Goal: Download file/media

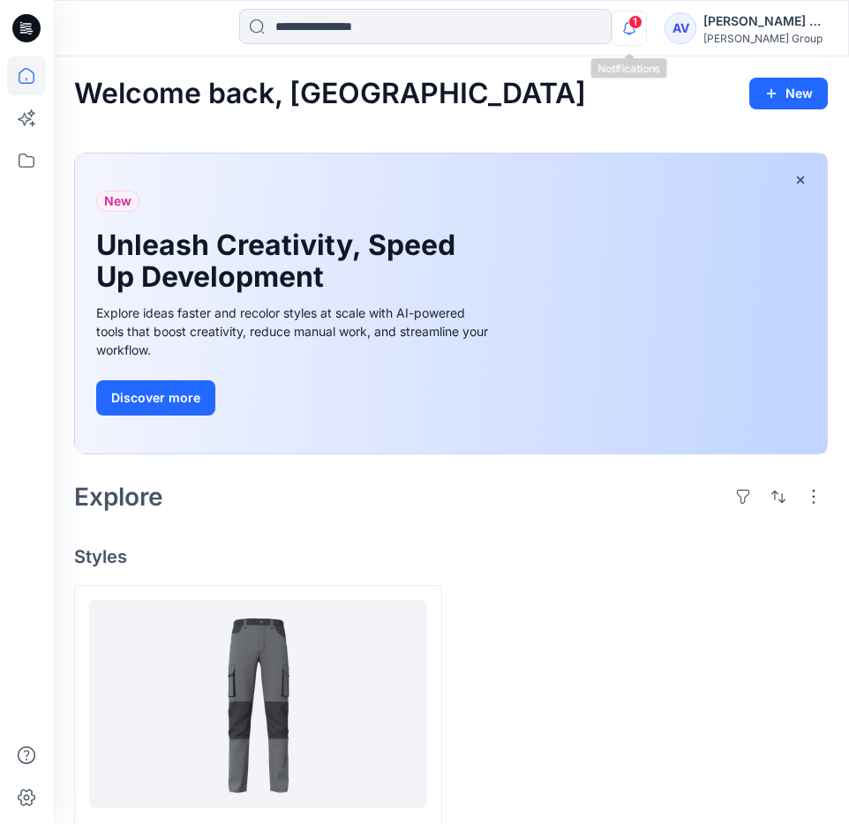
click at [637, 13] on icon "button" at bounding box center [629, 28] width 34 height 35
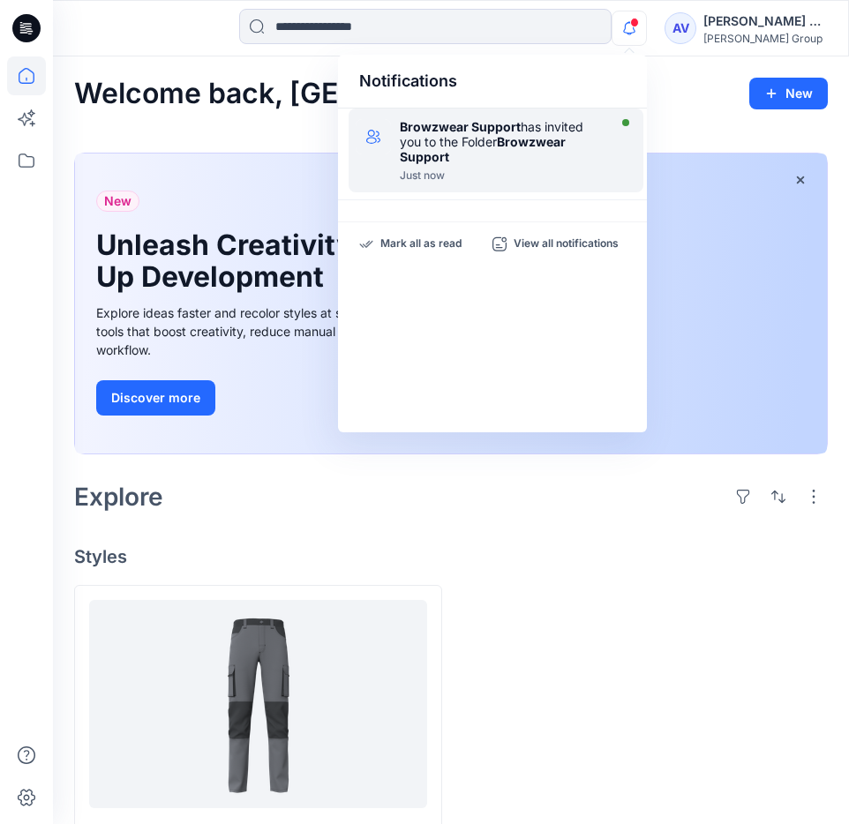
click at [571, 147] on div "Browzwear Support has invited you to the Folder Browzwear Support" at bounding box center [501, 141] width 203 height 45
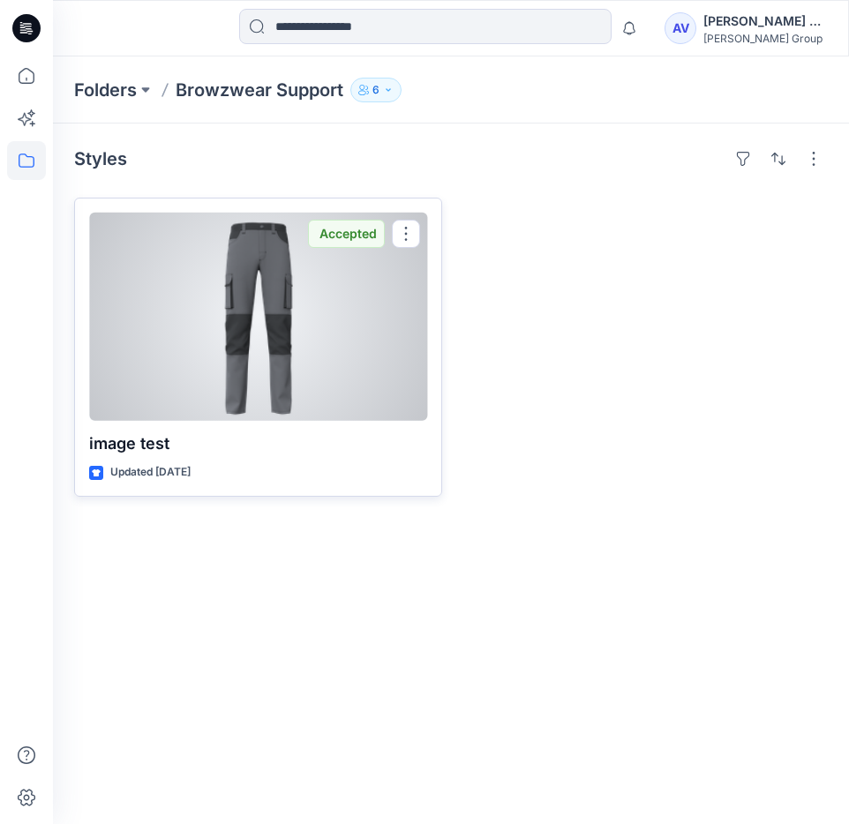
click at [340, 242] on div "Accepted" at bounding box center [346, 234] width 77 height 28
click at [353, 234] on div "Accepted" at bounding box center [346, 234] width 77 height 28
click at [408, 234] on button "button" at bounding box center [406, 234] width 28 height 28
click at [366, 436] on p "image test" at bounding box center [258, 443] width 338 height 25
click at [356, 401] on div at bounding box center [258, 317] width 338 height 208
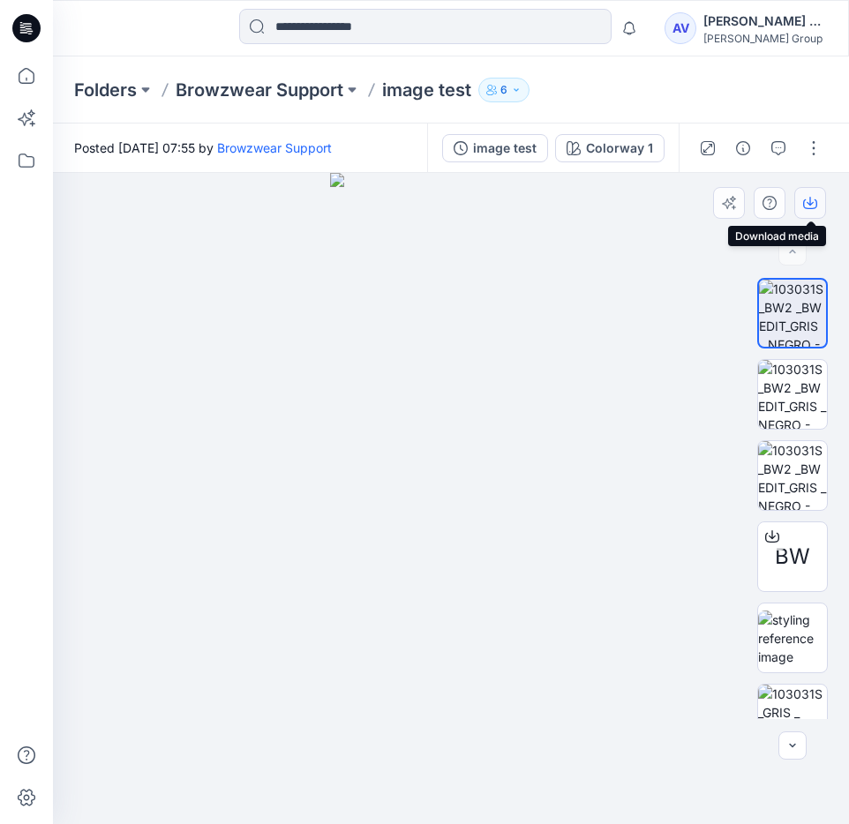
click at [815, 202] on icon "button" at bounding box center [810, 203] width 14 height 14
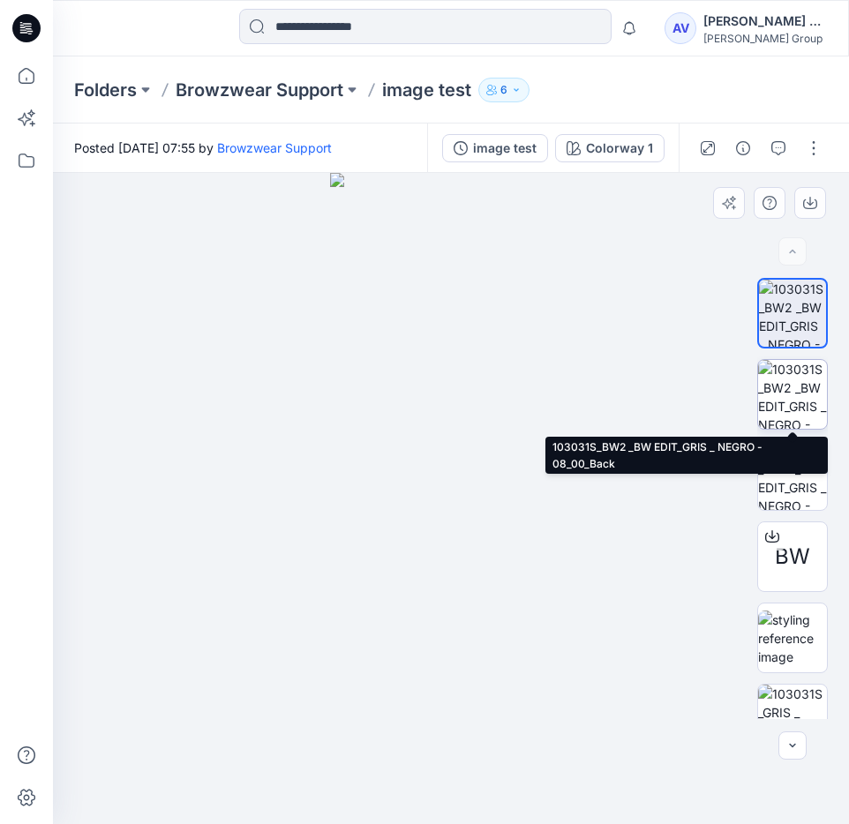
click at [802, 401] on img at bounding box center [792, 394] width 69 height 69
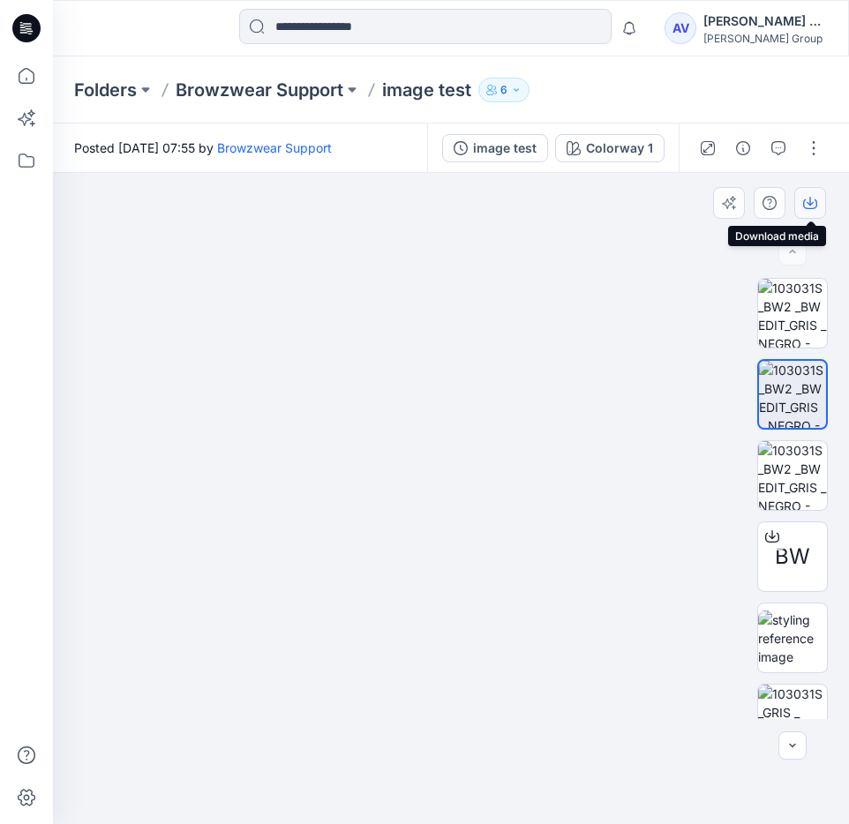
click at [811, 199] on icon "button" at bounding box center [810, 203] width 14 height 14
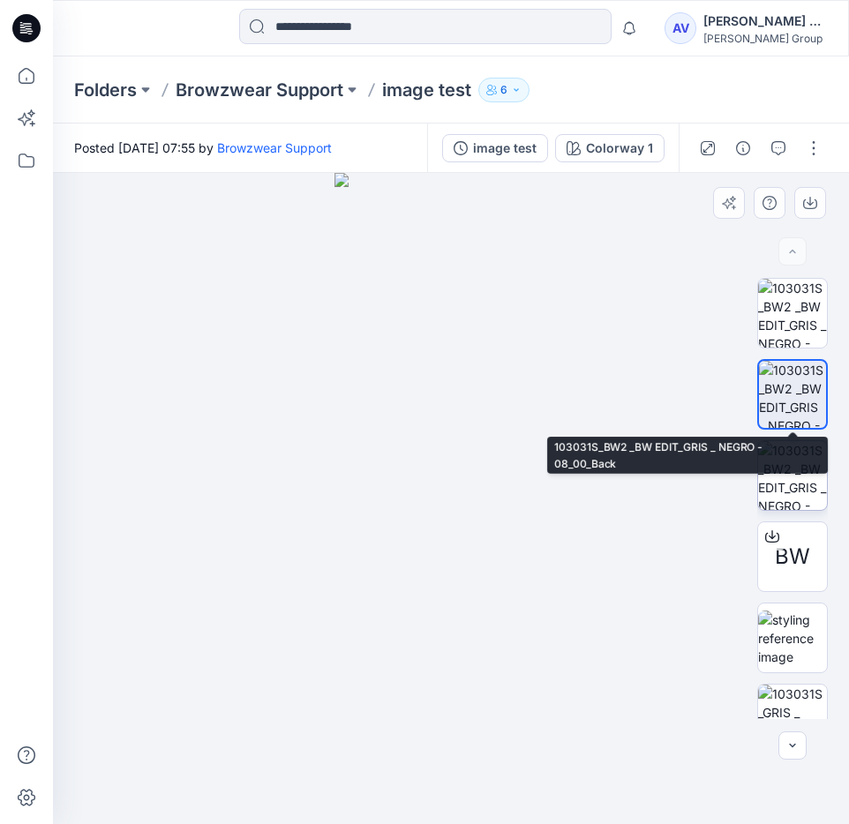
click at [785, 451] on img at bounding box center [792, 475] width 69 height 69
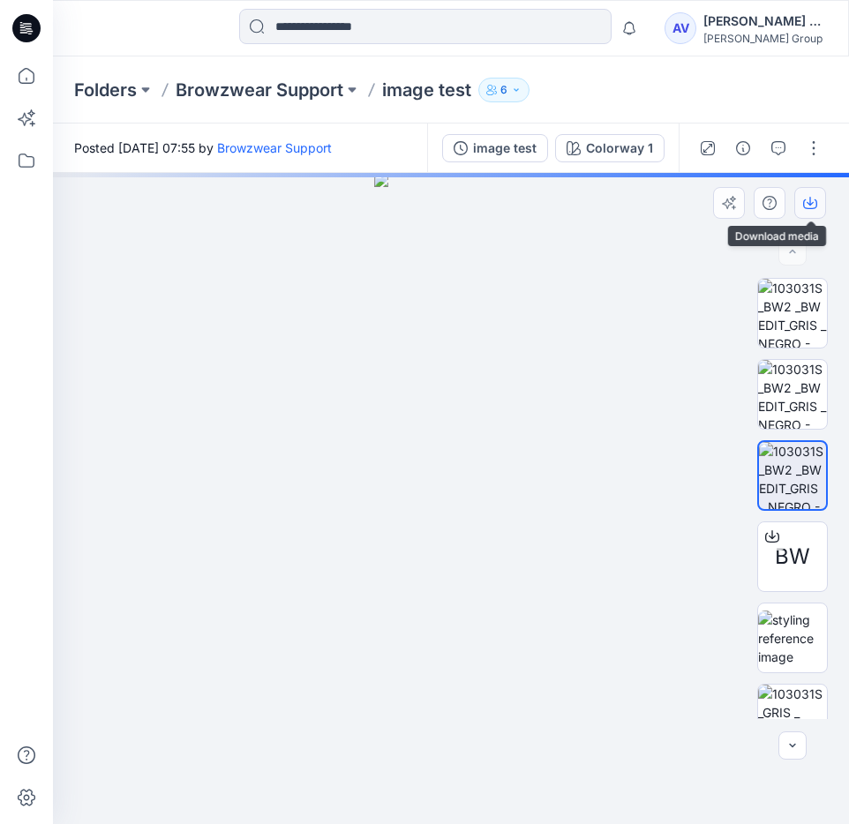
click at [816, 206] on icon "button" at bounding box center [810, 204] width 14 height 10
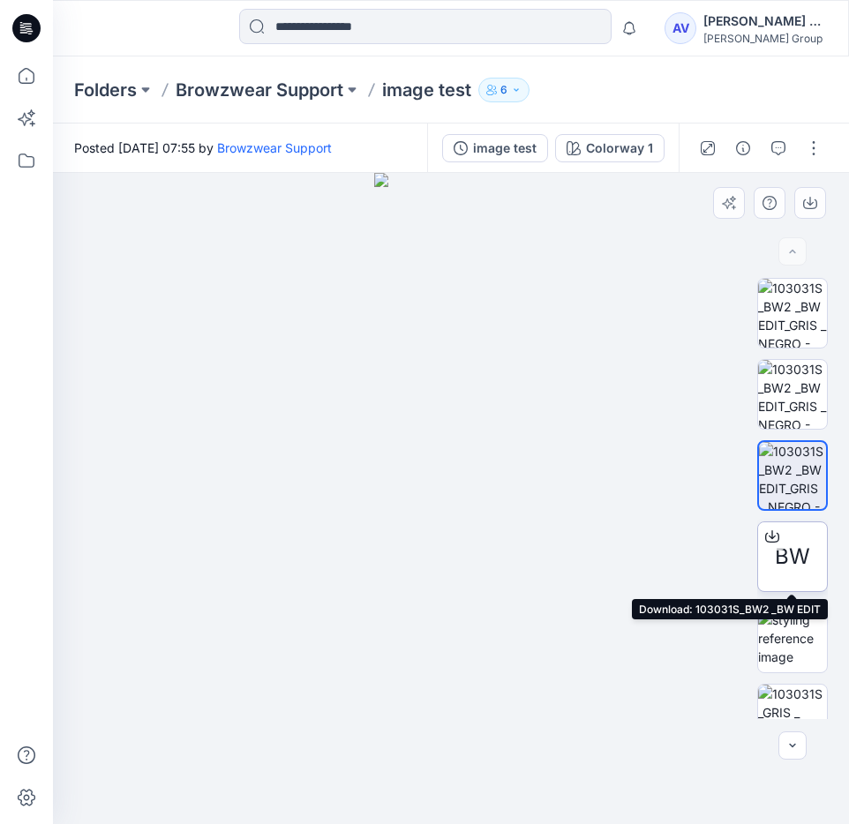
click at [791, 566] on span "BW" at bounding box center [792, 557] width 35 height 32
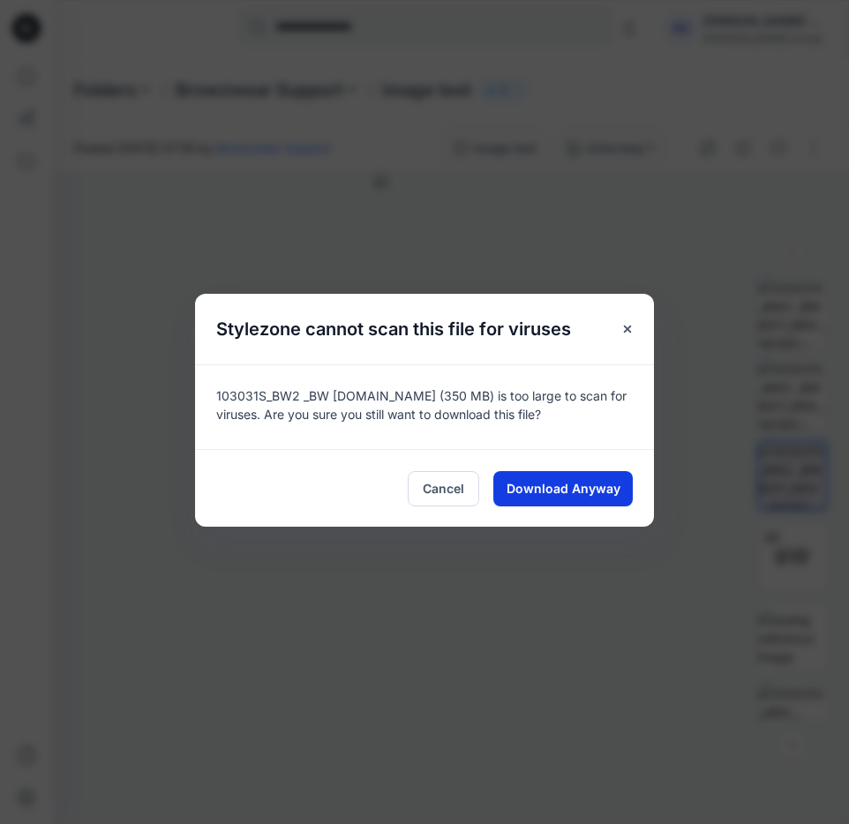
click at [596, 484] on span "Download Anyway" at bounding box center [563, 488] width 114 height 19
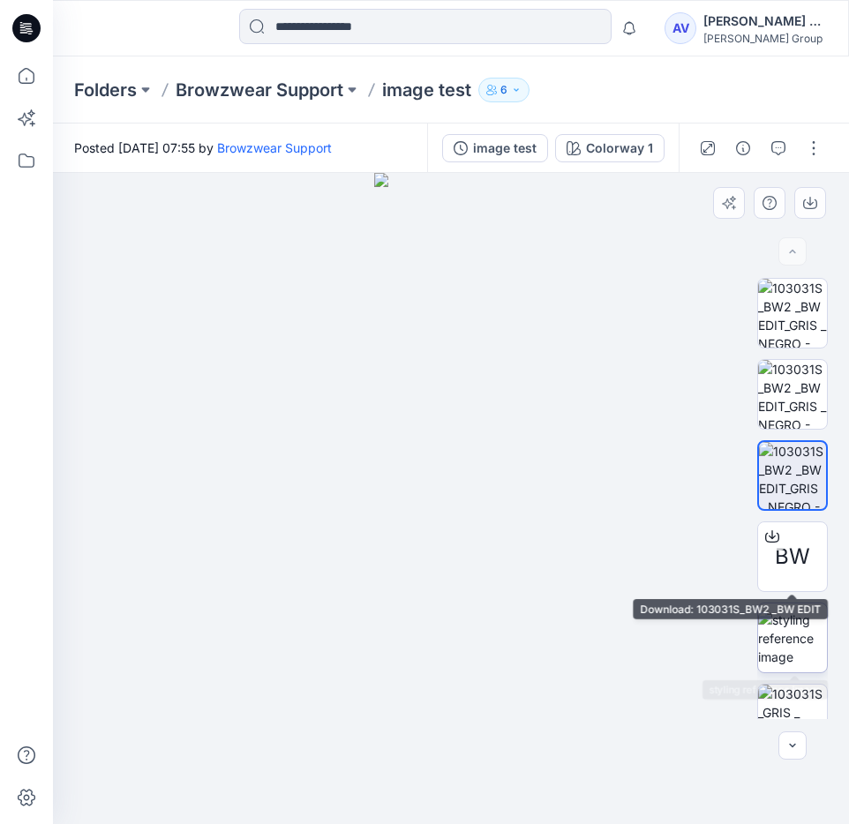
click at [790, 648] on img at bounding box center [792, 639] width 69 height 56
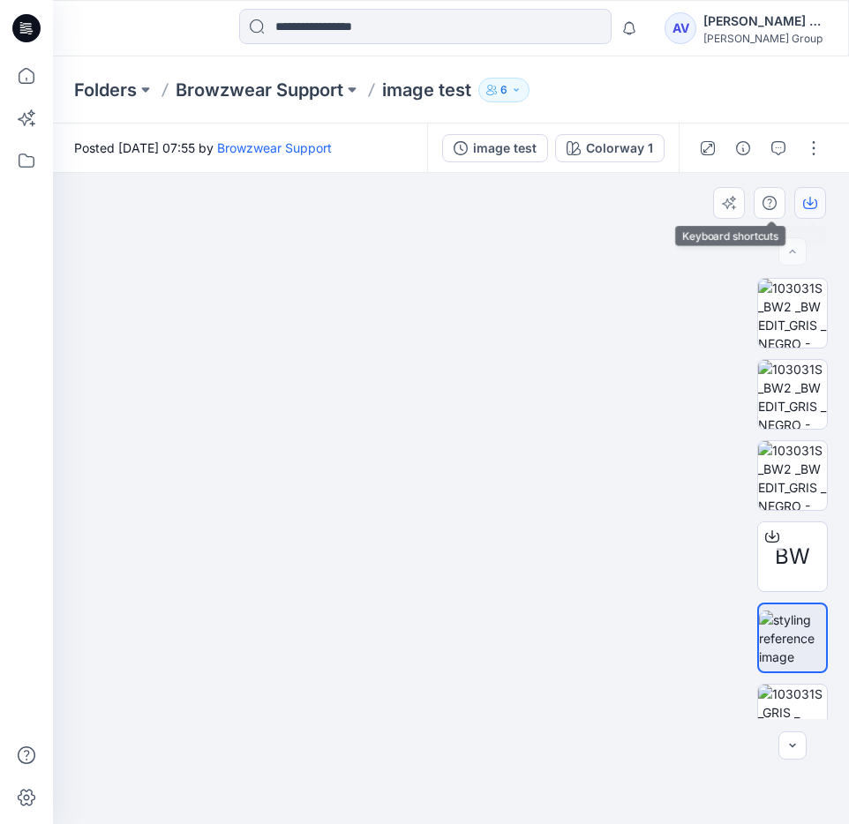
click at [806, 207] on icon "button" at bounding box center [810, 203] width 14 height 14
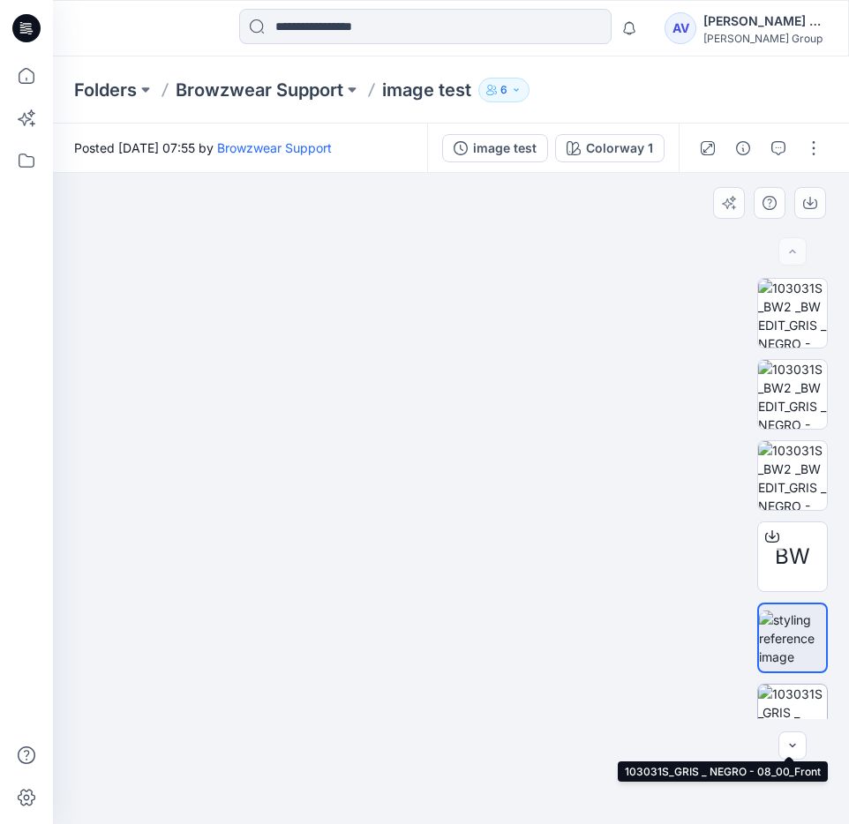
click at [790, 694] on img at bounding box center [792, 719] width 69 height 69
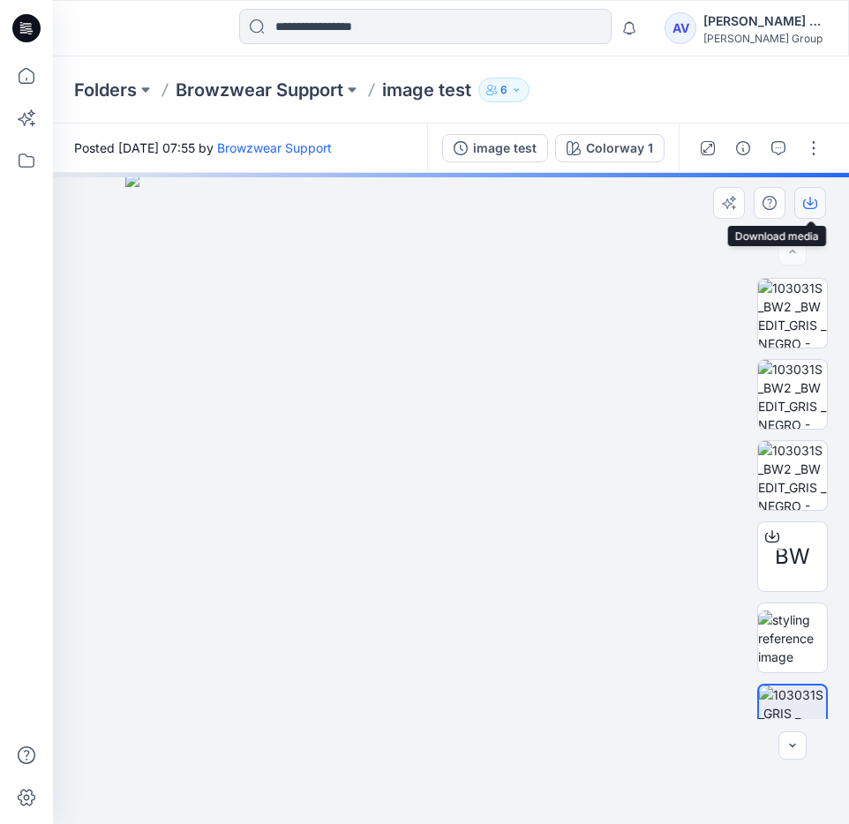
click at [809, 196] on icon "button" at bounding box center [810, 203] width 14 height 14
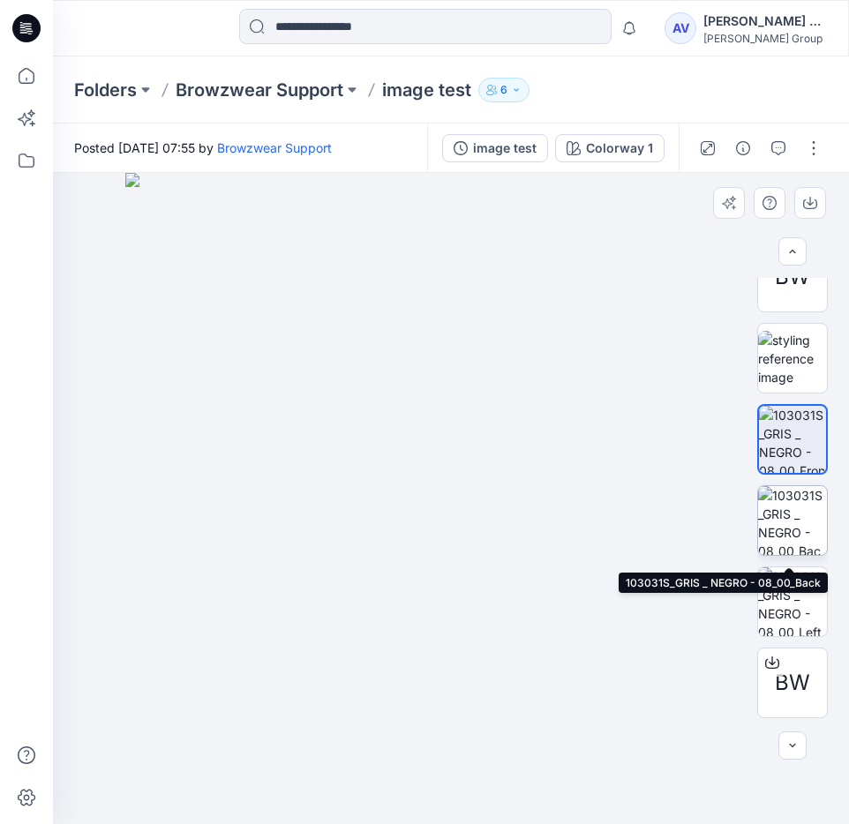
scroll to position [312, 0]
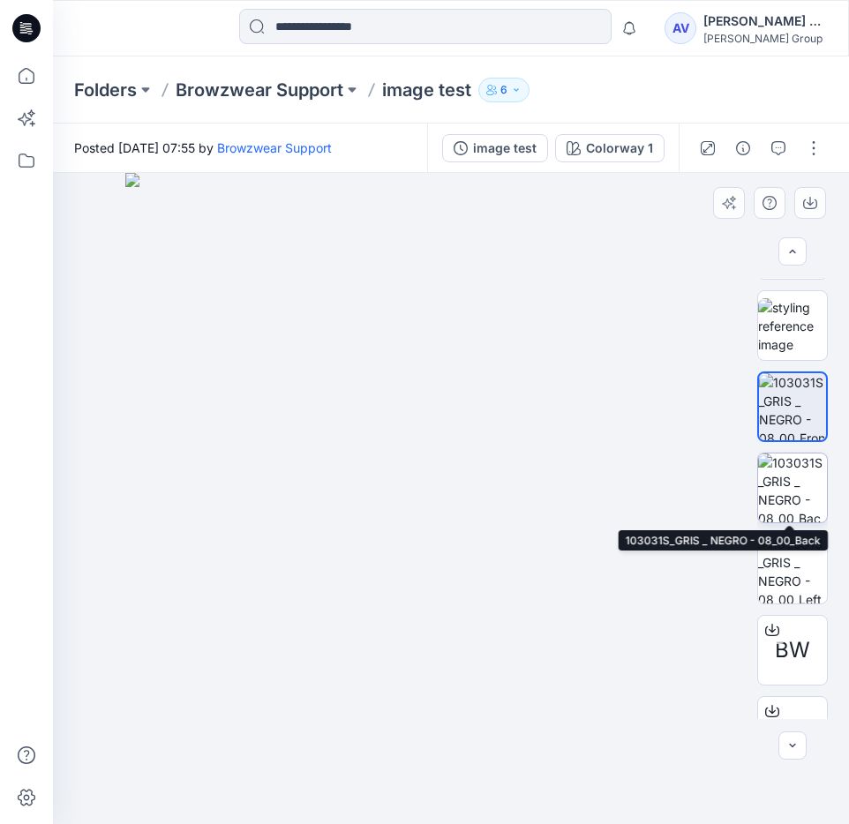
click at [784, 480] on img at bounding box center [792, 488] width 69 height 69
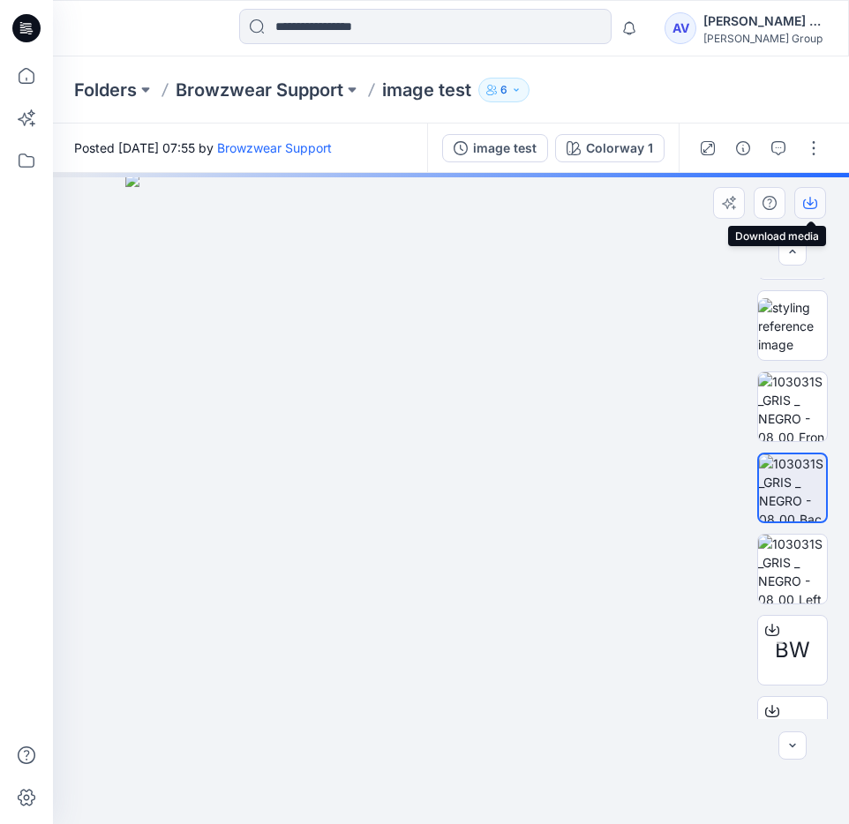
click at [807, 200] on icon "button" at bounding box center [810, 203] width 14 height 14
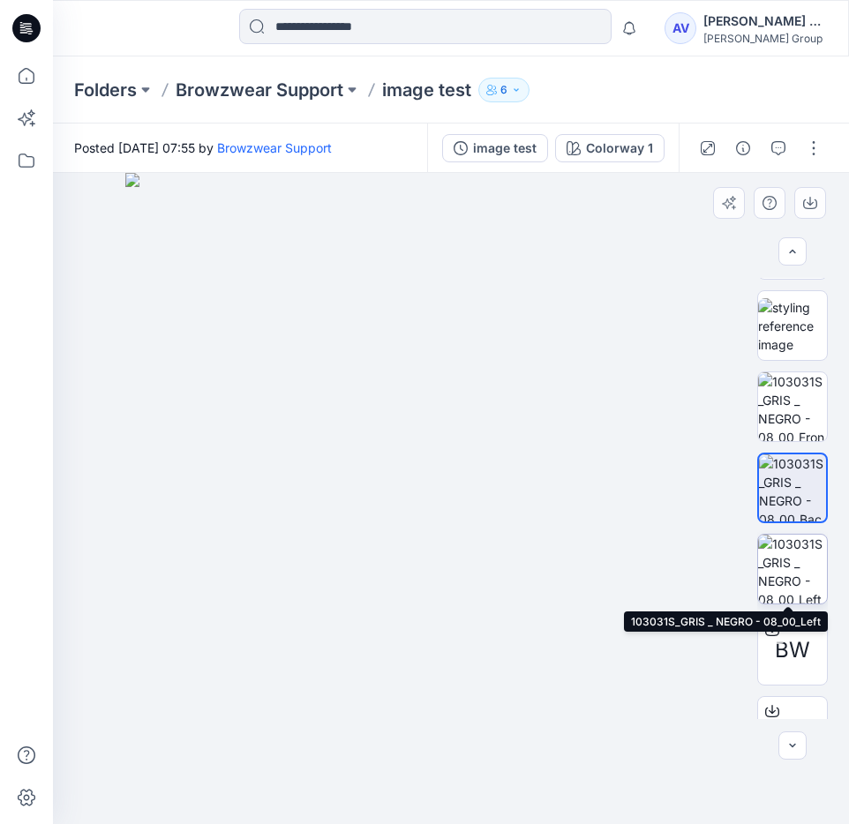
click at [790, 569] on img at bounding box center [792, 569] width 69 height 69
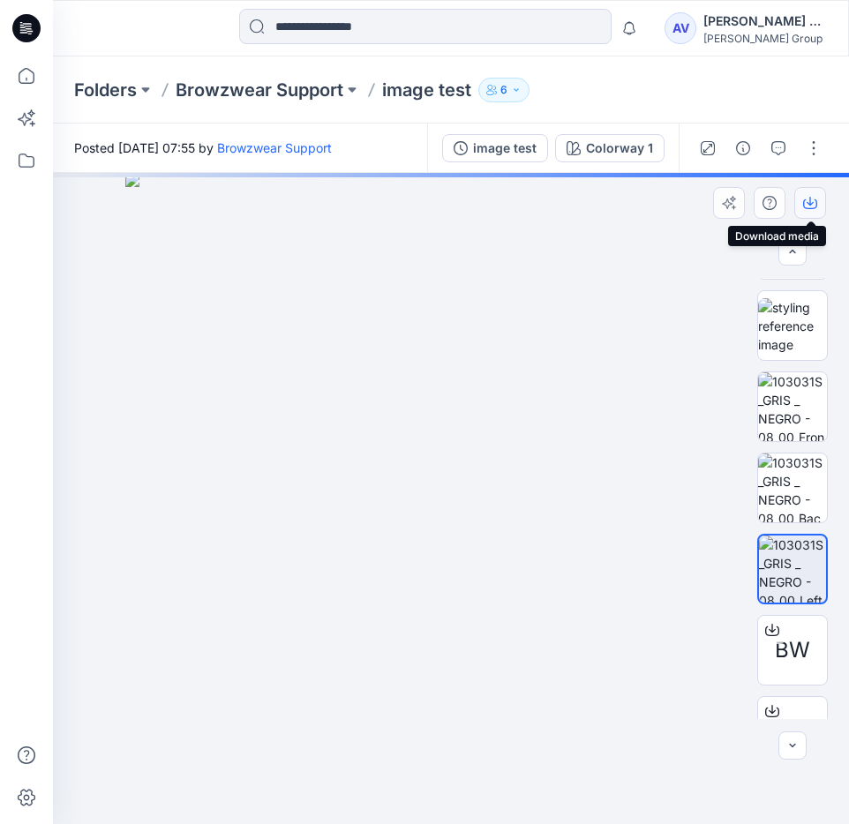
click at [813, 195] on button "button" at bounding box center [810, 203] width 32 height 32
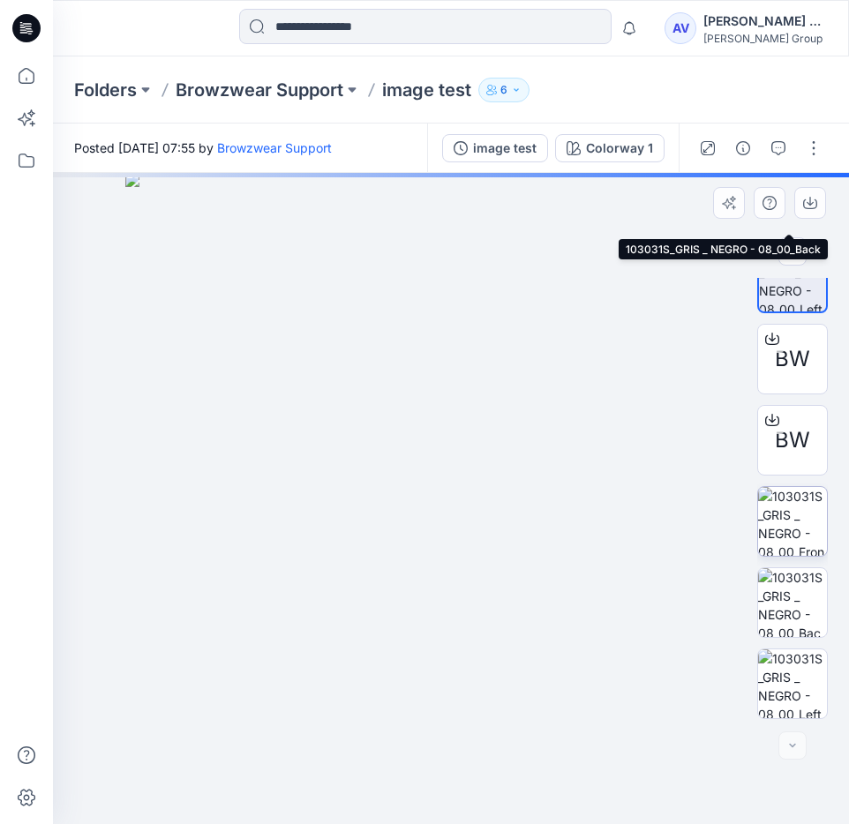
scroll to position [0, 0]
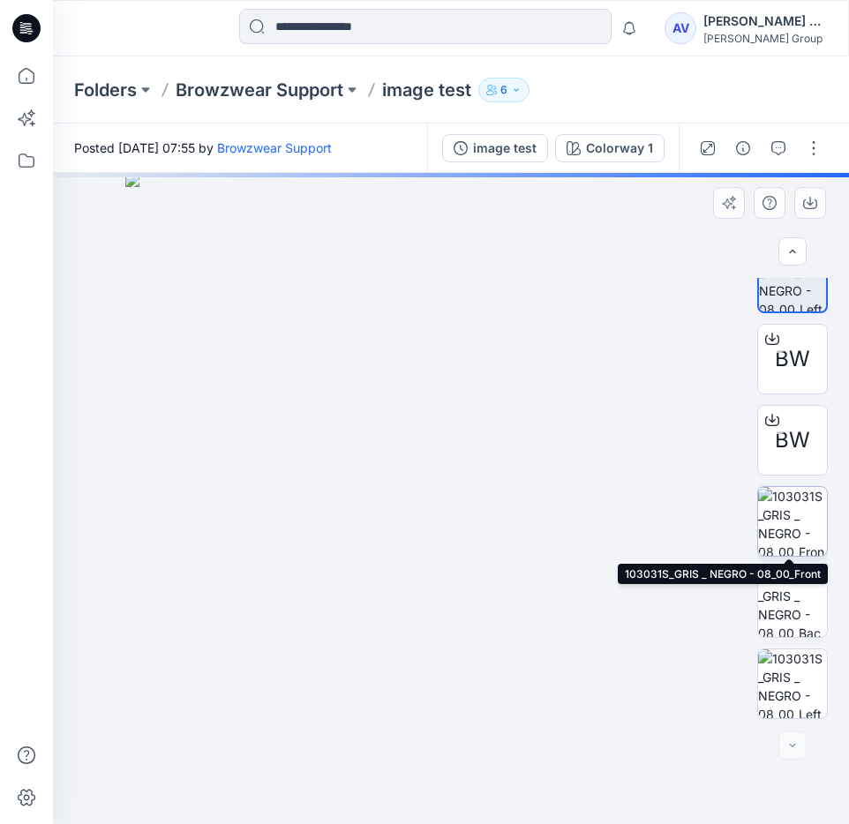
click at [792, 511] on img at bounding box center [792, 521] width 69 height 69
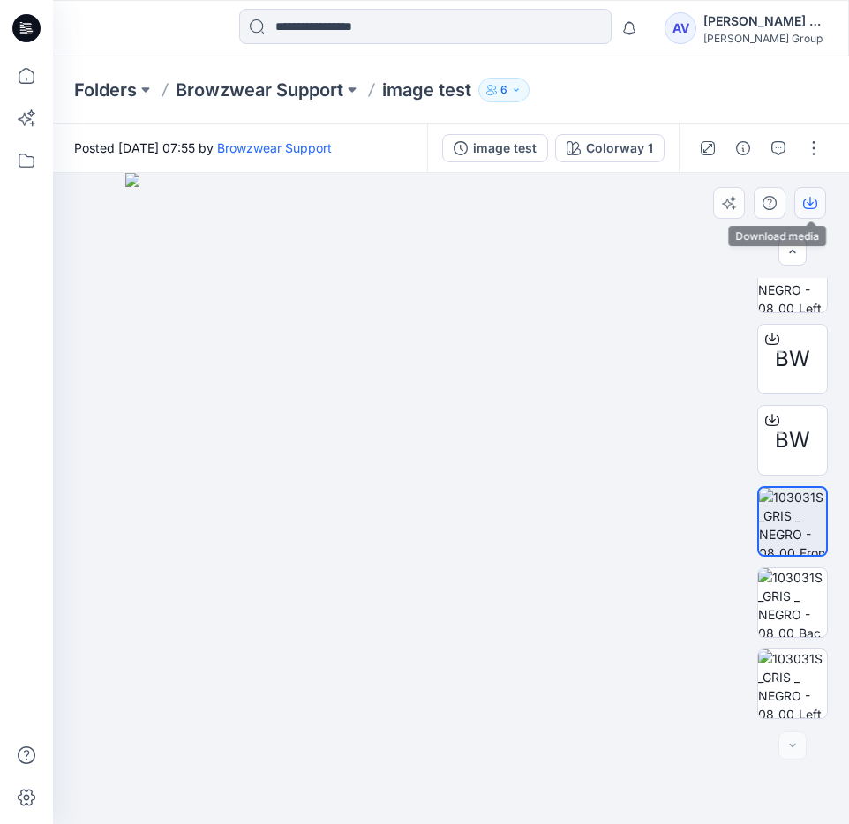
click at [813, 202] on icon "button" at bounding box center [809, 201] width 7 height 9
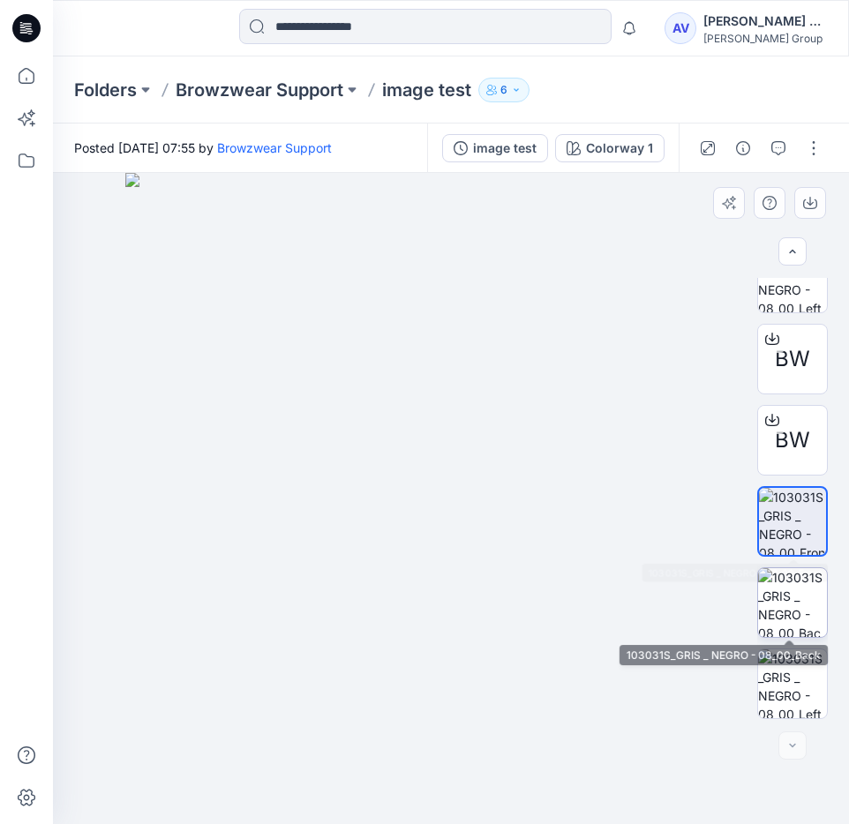
click at [798, 581] on img at bounding box center [792, 602] width 69 height 69
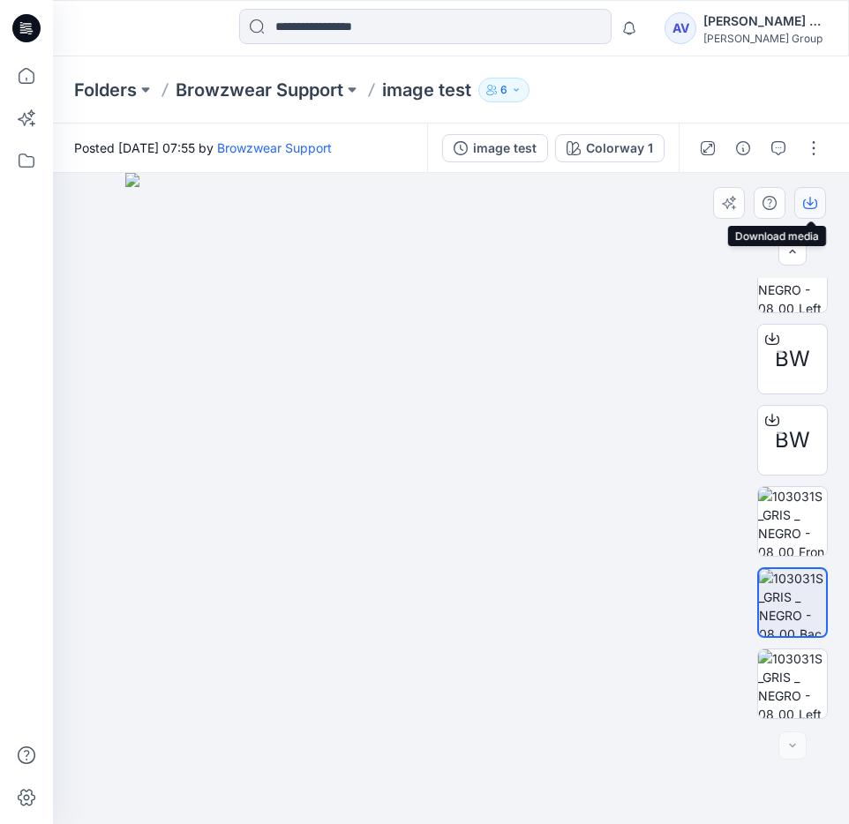
click at [813, 207] on icon "button" at bounding box center [810, 203] width 14 height 14
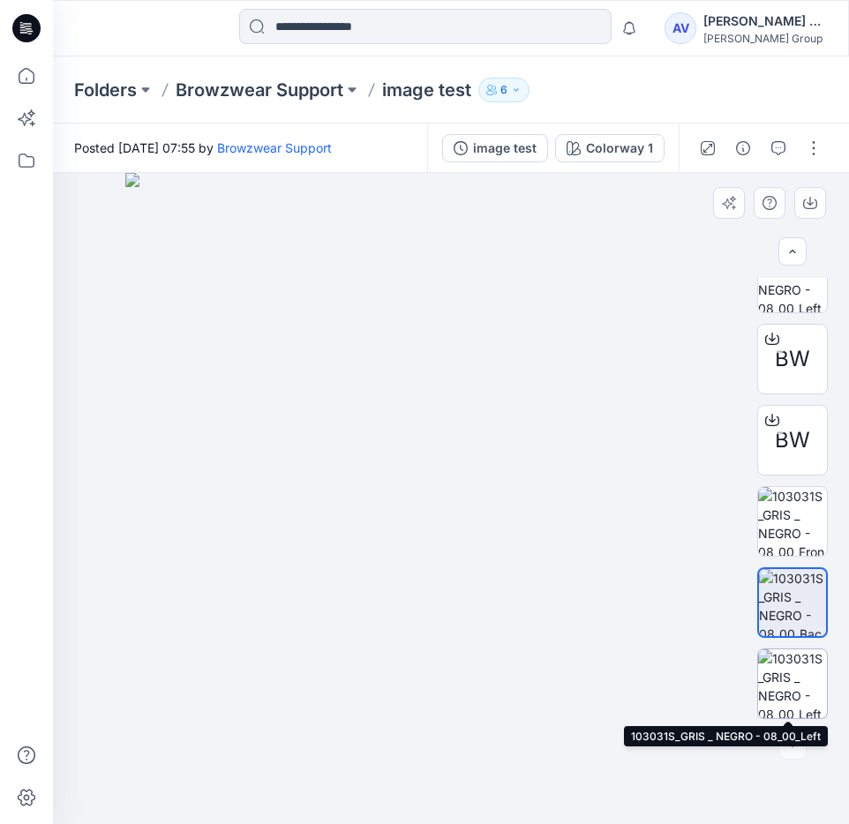
click at [796, 690] on img at bounding box center [792, 683] width 69 height 69
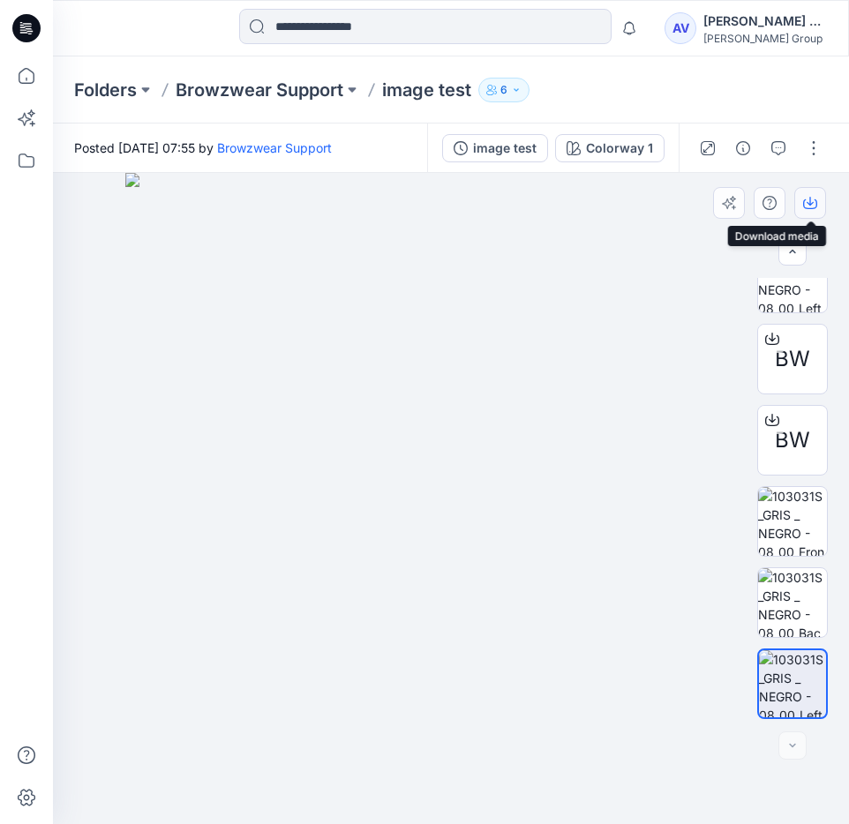
click at [809, 198] on icon "button" at bounding box center [810, 203] width 14 height 14
click at [786, 379] on div "BW" at bounding box center [792, 359] width 71 height 71
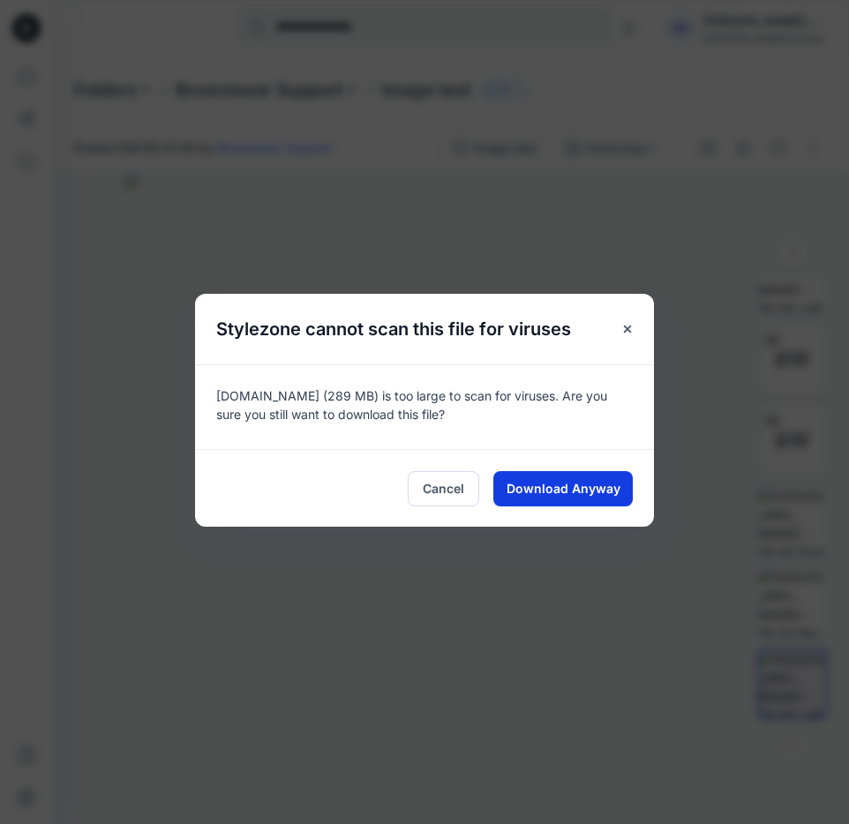
click at [617, 485] on span "Download Anyway" at bounding box center [563, 488] width 114 height 19
